Goal: Task Accomplishment & Management: Use online tool/utility

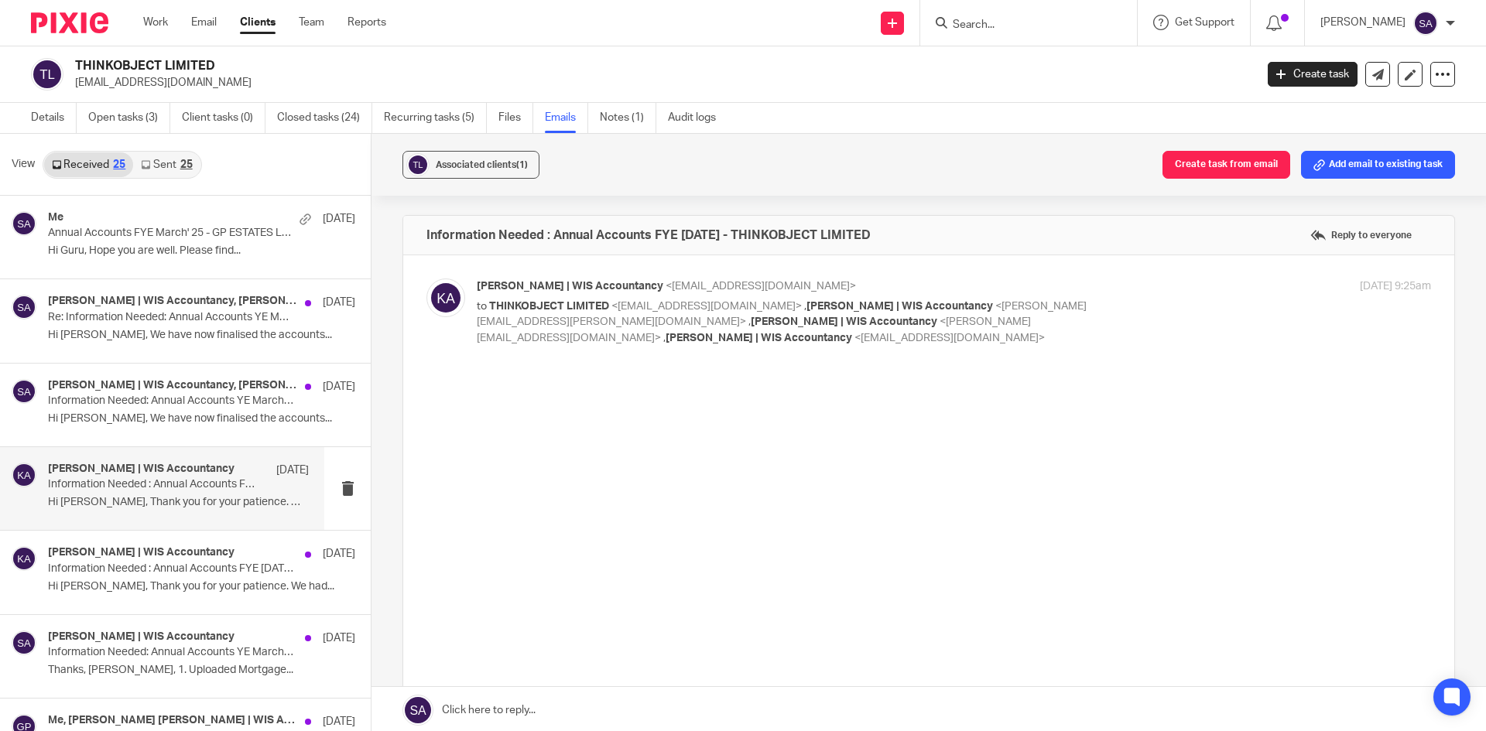
click at [993, 30] on input "Search" at bounding box center [1020, 26] width 139 height 14
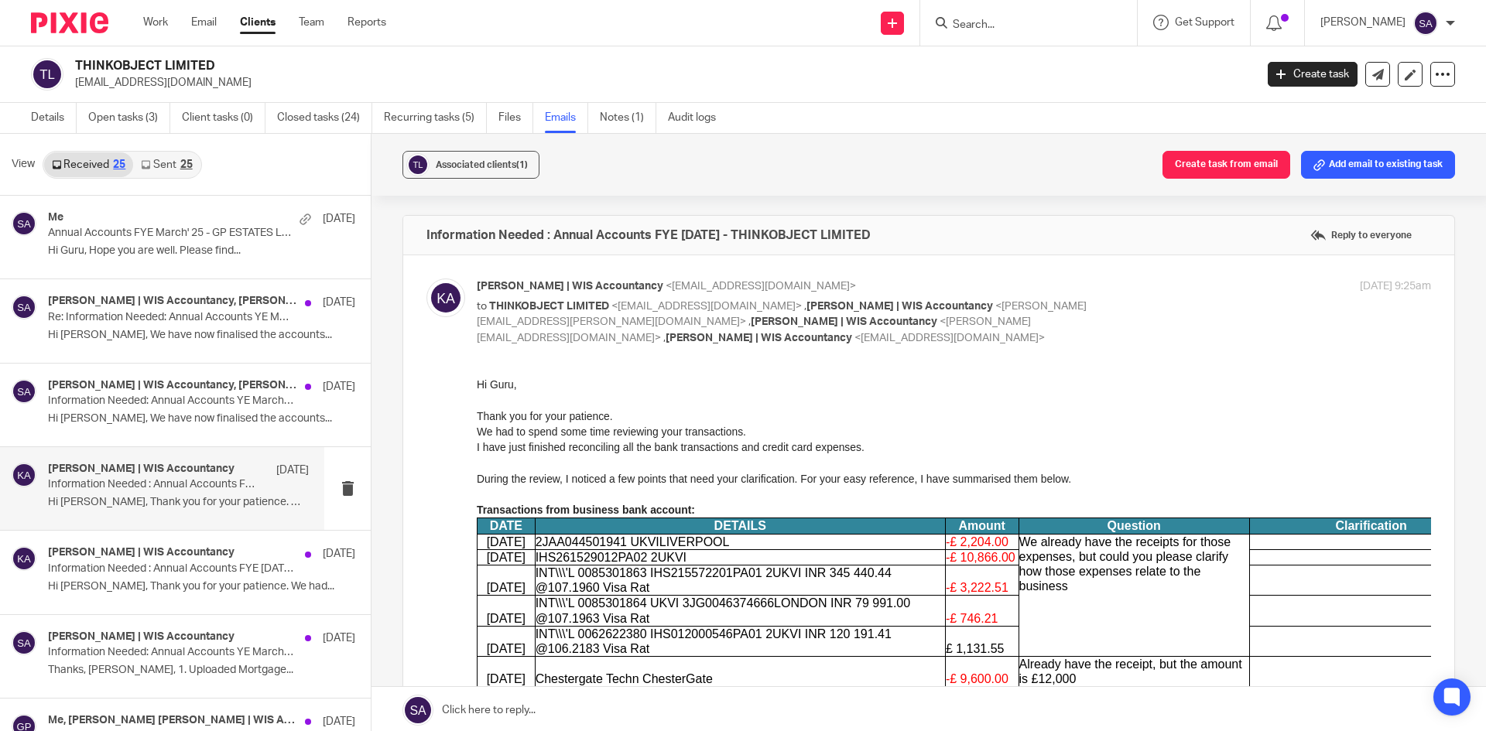
scroll to position [464, 0]
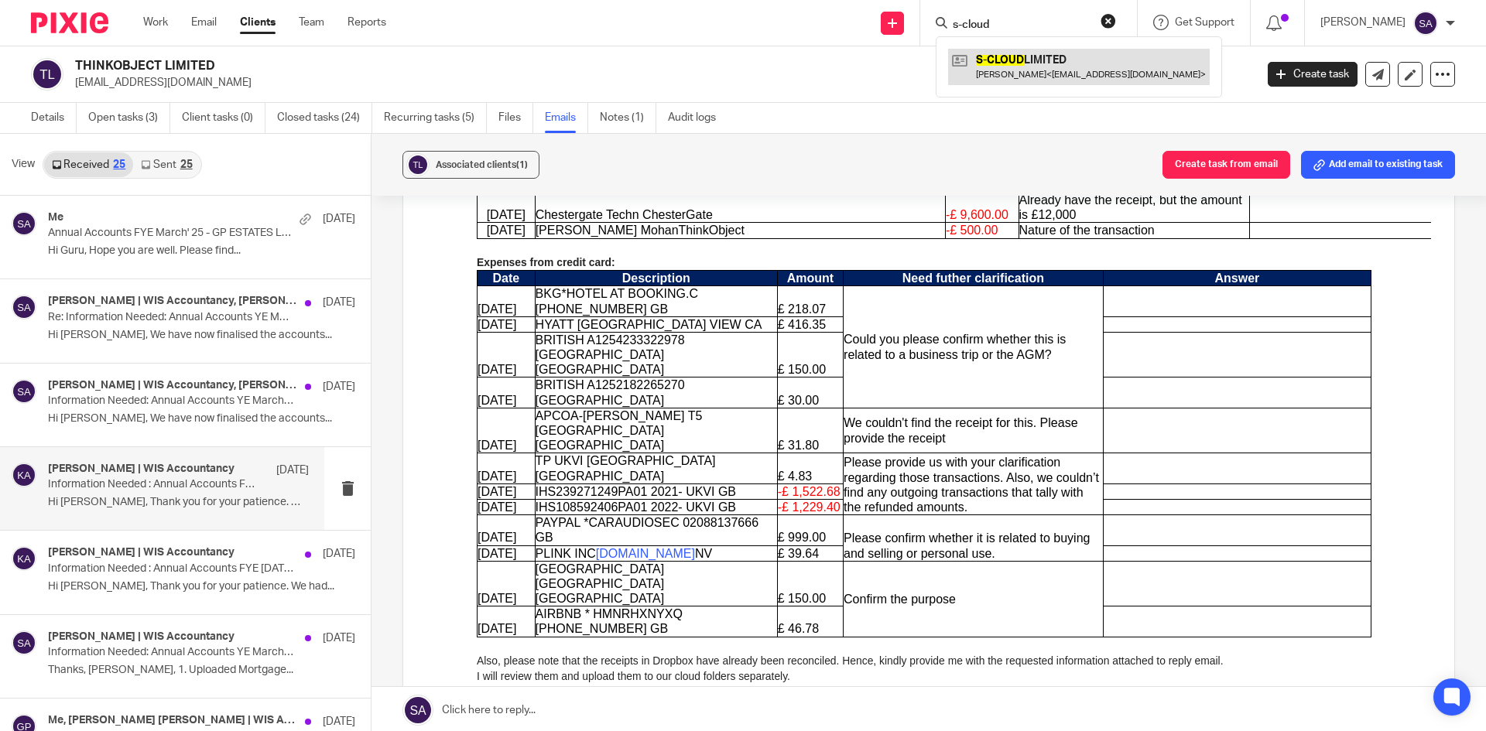
type input "s-cloud"
click at [985, 56] on link at bounding box center [1079, 67] width 262 height 36
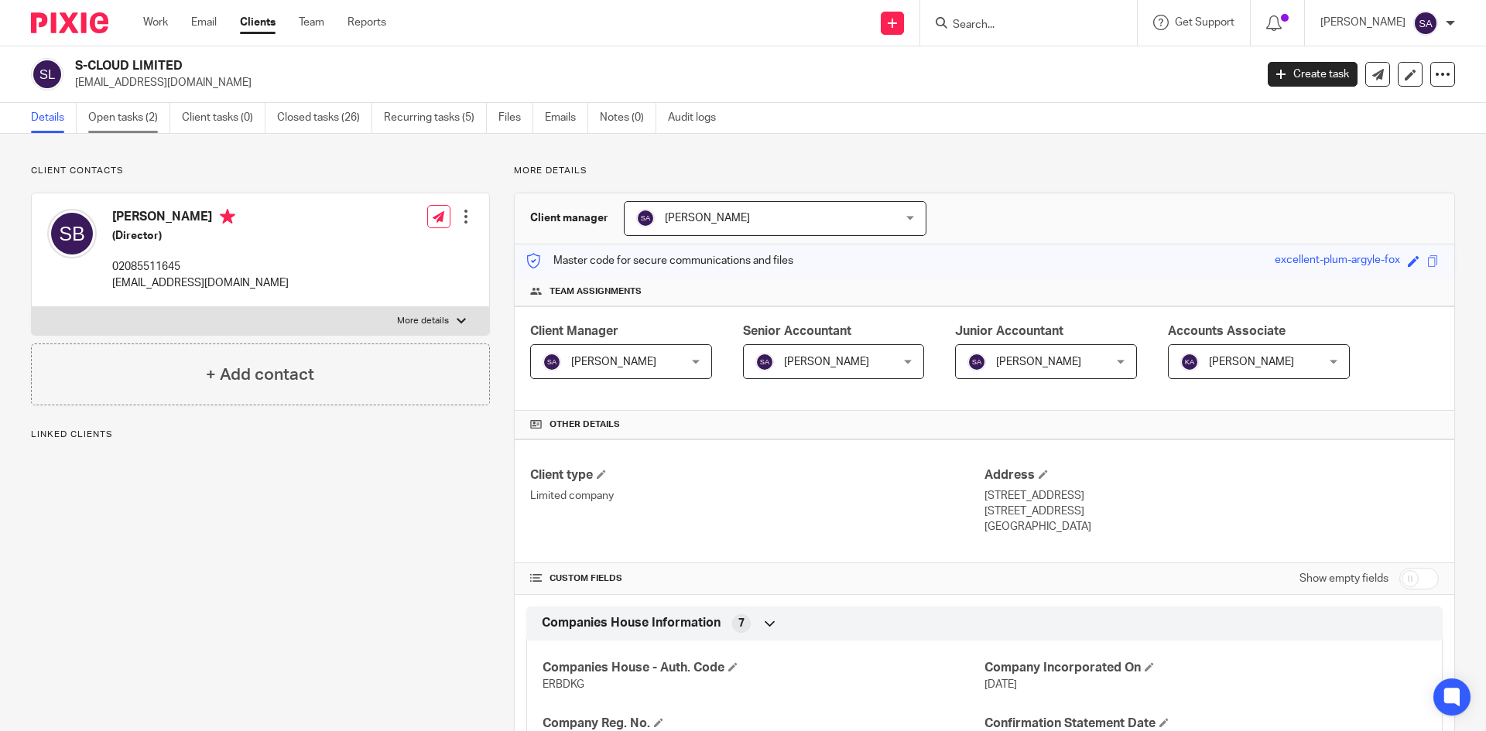
click at [128, 113] on link "Open tasks (2)" at bounding box center [129, 118] width 82 height 30
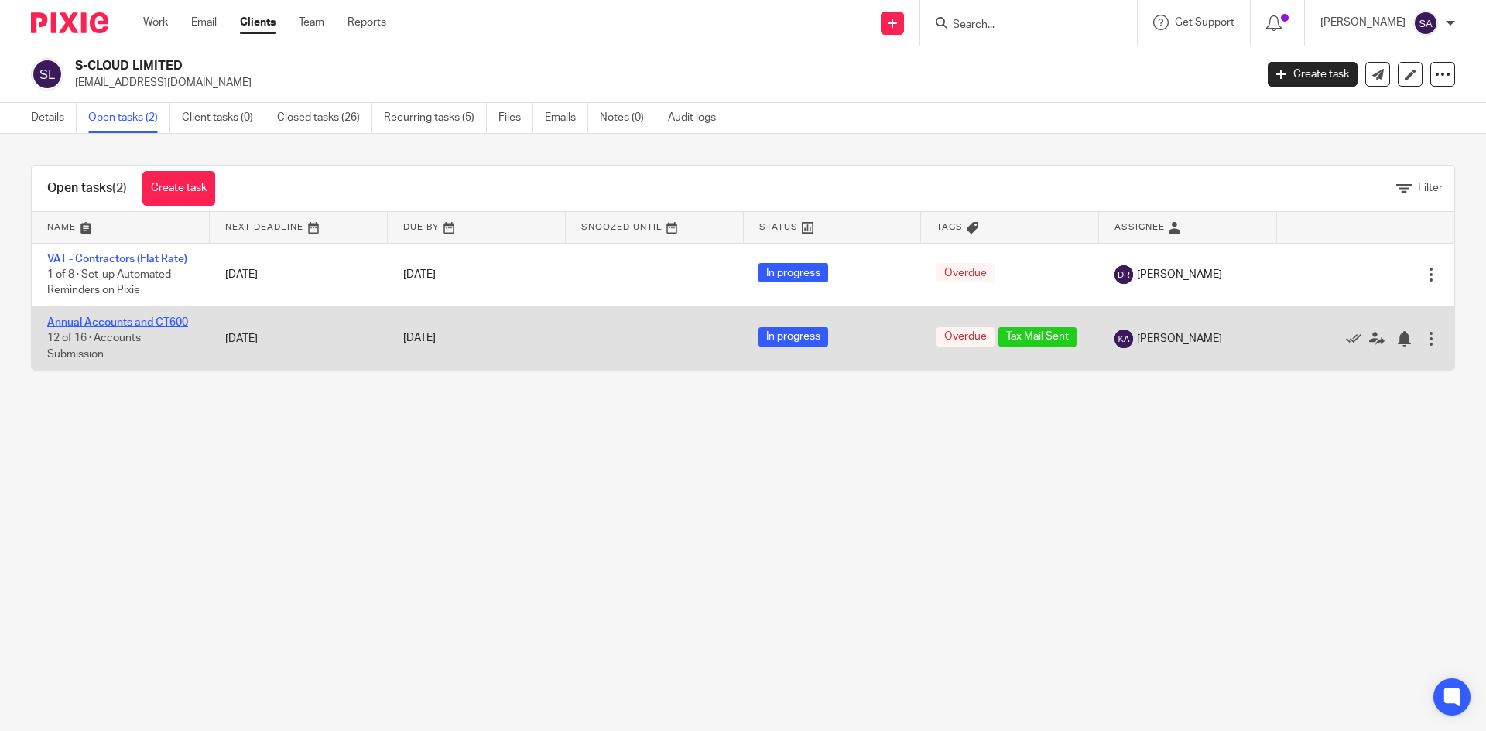
click at [142, 317] on link "Annual Accounts and CT600" at bounding box center [117, 322] width 141 height 11
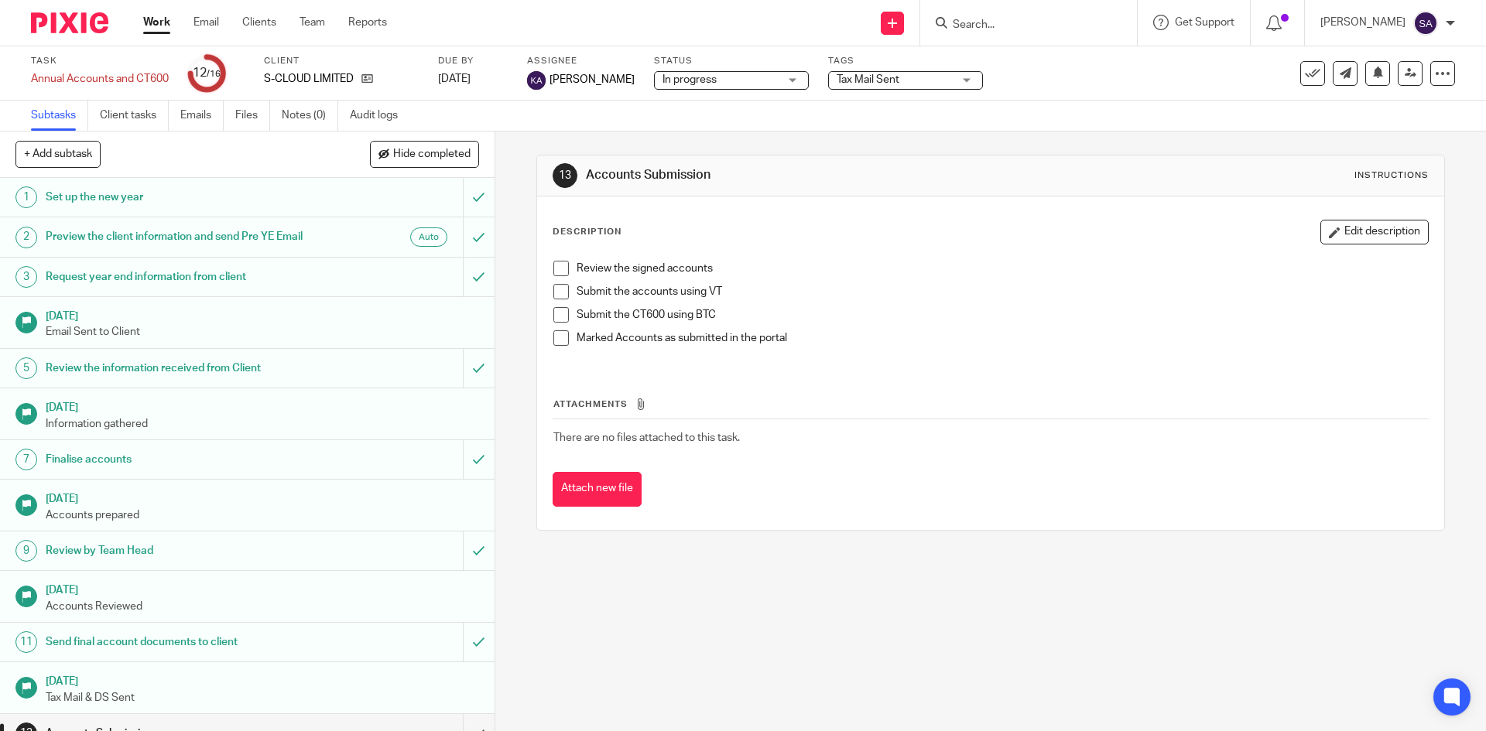
click at [899, 77] on span "Tax Mail Sent" at bounding box center [868, 79] width 63 height 11
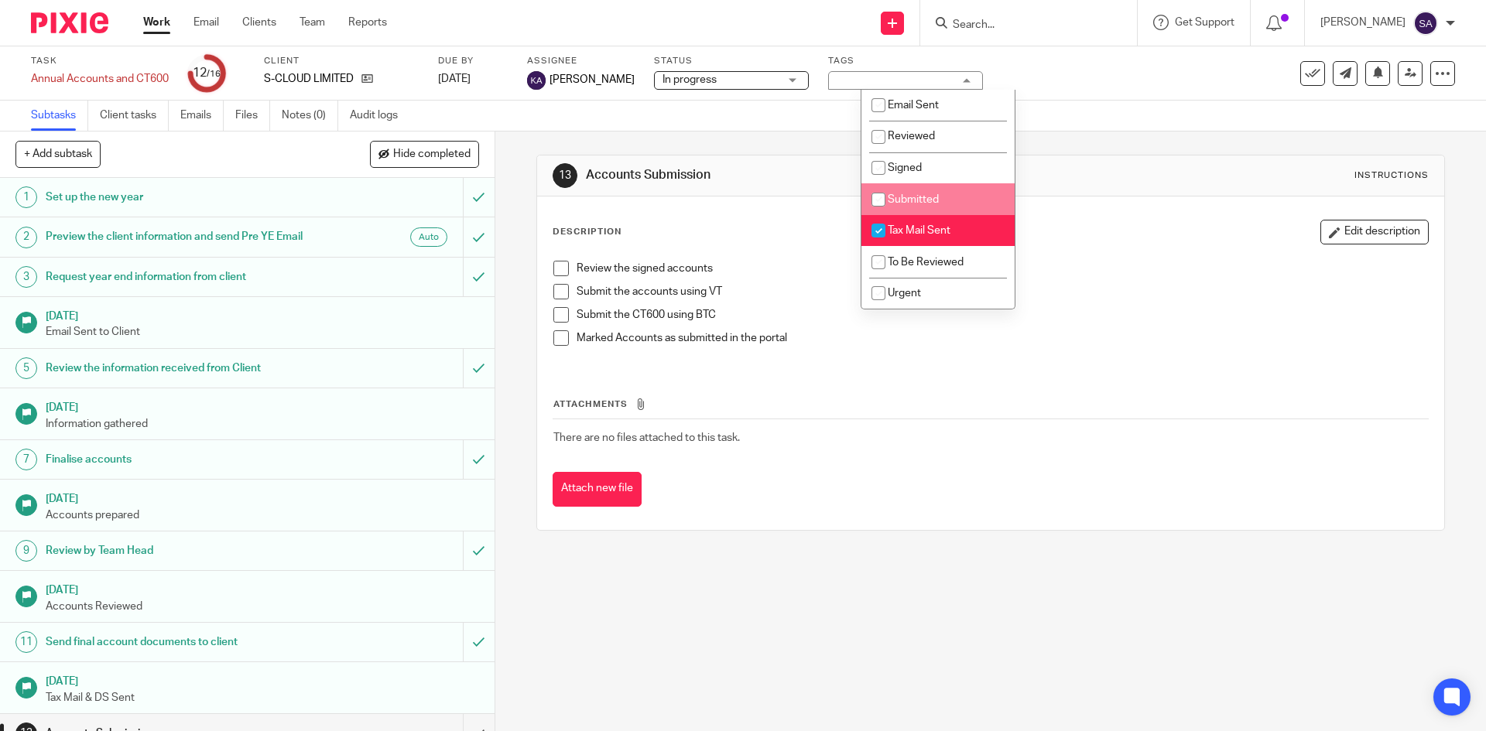
click at [883, 201] on input "checkbox" at bounding box center [878, 199] width 29 height 29
checkbox input "true"
click at [878, 232] on input "checkbox" at bounding box center [878, 230] width 29 height 29
checkbox input "false"
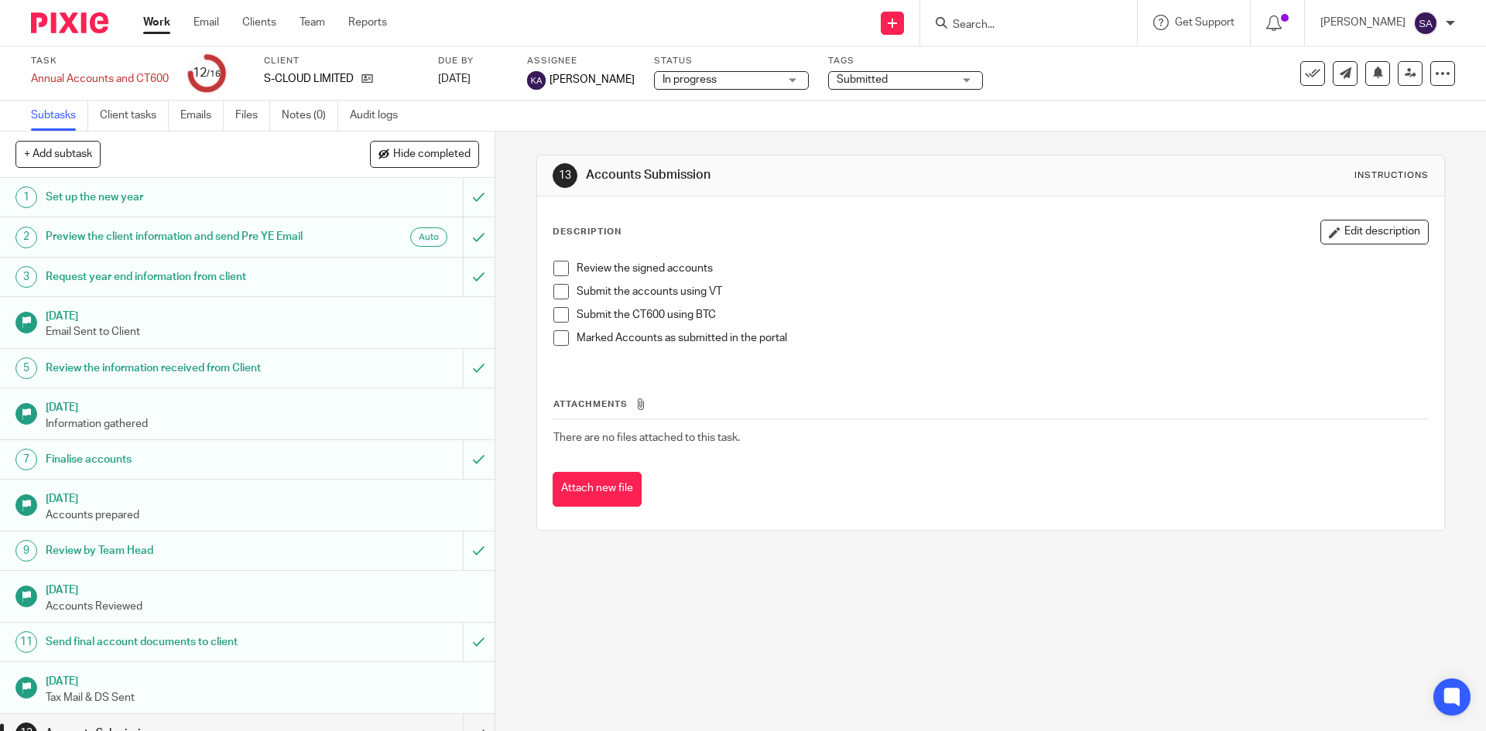
click at [650, 591] on div "13 Accounts Submission Instructions Description Edit description Review the sig…" at bounding box center [990, 432] width 991 height 600
